Goal: Navigation & Orientation: Find specific page/section

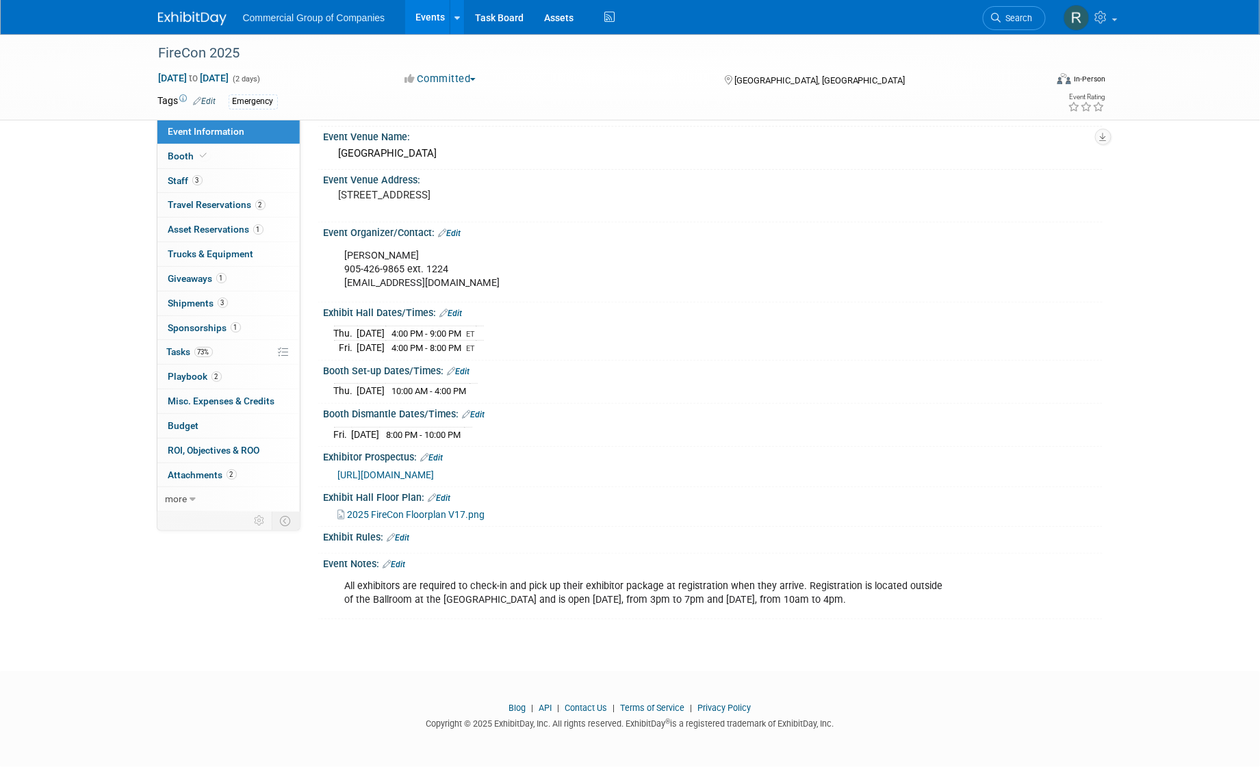
click at [255, 618] on div "Event Information Event Info Booth Booth 3 Staff 3 Staff 2 Travel Reservations …" at bounding box center [630, 289] width 965 height 659
click at [242, 627] on div "FireCon 2025 [DATE] to [DATE] (2 days) [DATE] to [DATE] Committed Committed Con…" at bounding box center [630, 303] width 1260 height 686
click at [290, 601] on div "Event Information Event Info Booth Booth 3 Staff 3 Staff 2 Travel Reservations …" at bounding box center [630, 289] width 965 height 659
click at [281, 617] on div "Event Information Event Info Booth Booth 3 Staff 3 Staff 2 Travel Reservations …" at bounding box center [630, 289] width 965 height 659
click at [432, 17] on link "Events" at bounding box center [430, 17] width 50 height 34
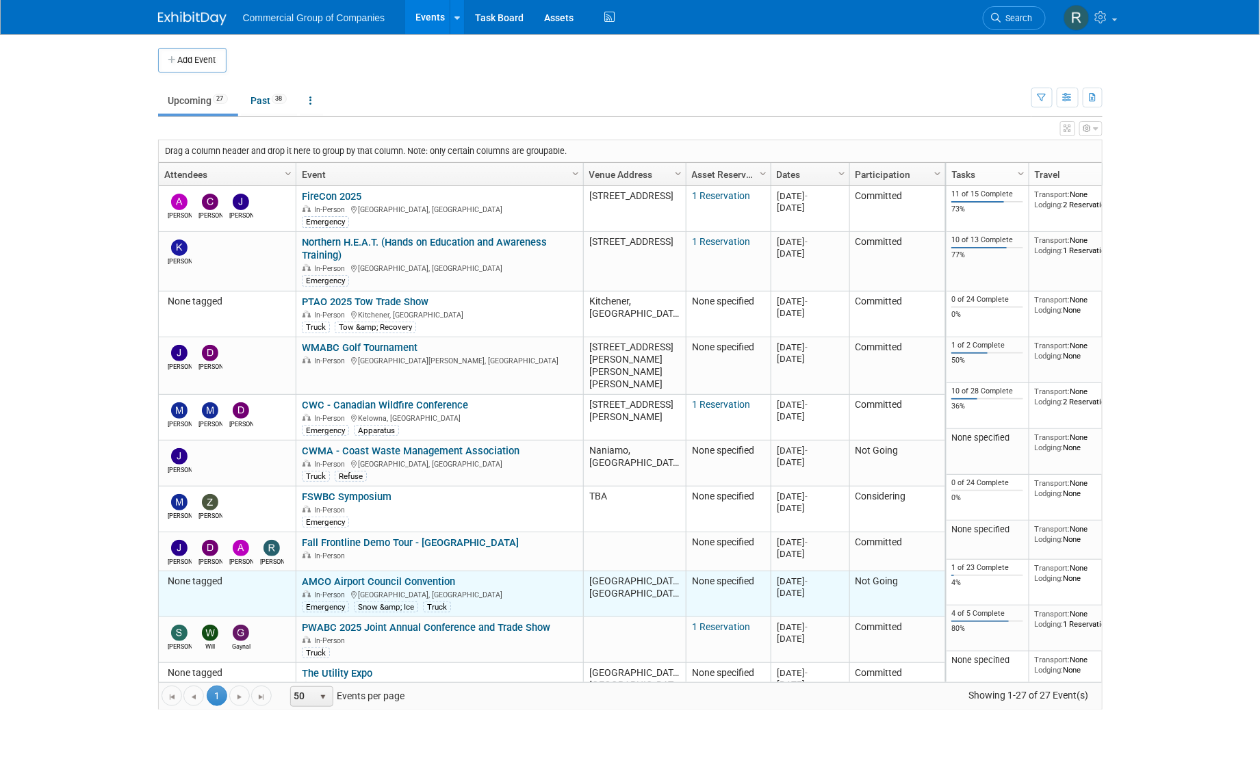
scroll to position [163, 0]
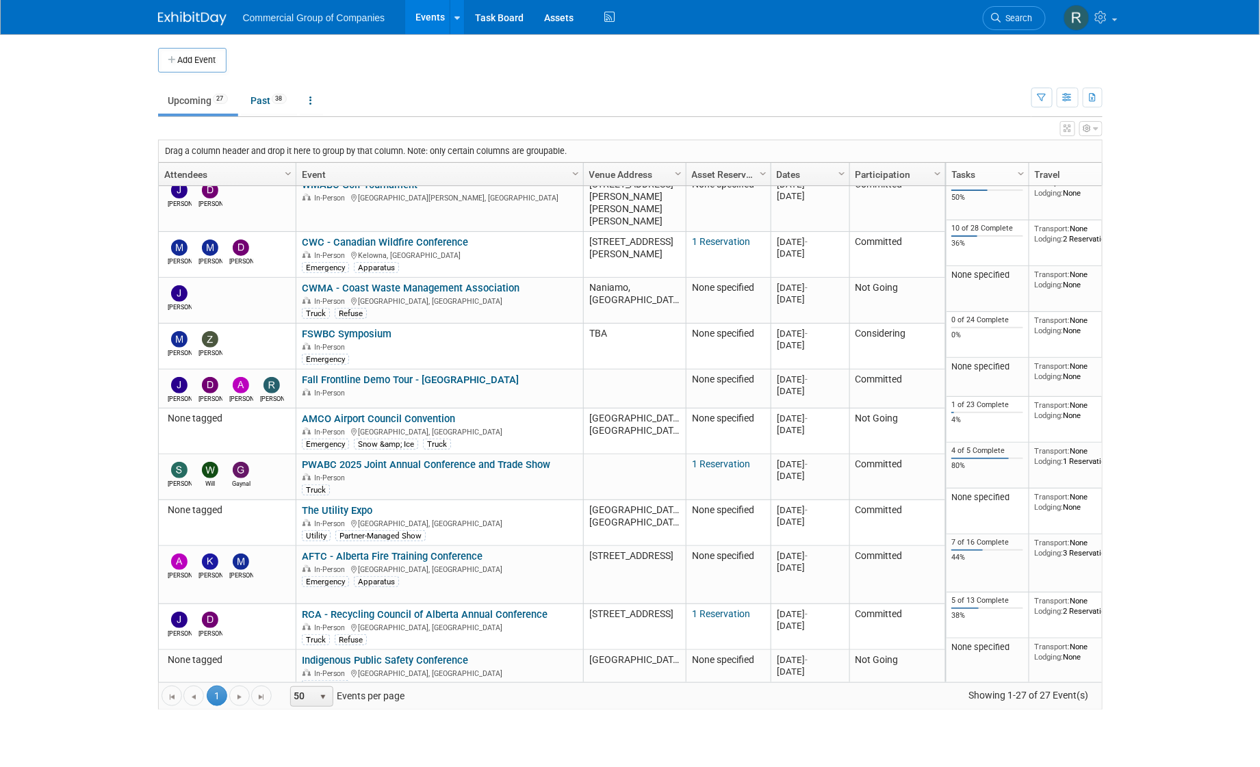
click at [694, 76] on td "Upcoming 27 Past 38 All Events 65 Past and Upcoming Grouped Annually Events gro…" at bounding box center [594, 95] width 873 height 44
